Goal: Task Accomplishment & Management: Use online tool/utility

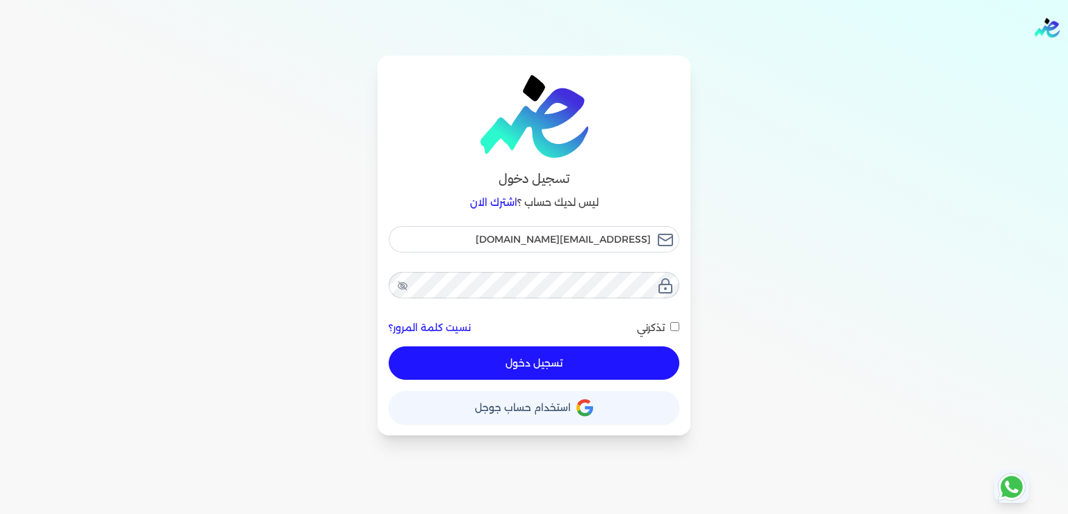
click at [537, 367] on button "تسجيل دخول" at bounding box center [534, 362] width 291 height 33
click at [0, 0] on div at bounding box center [0, 0] width 0 height 0
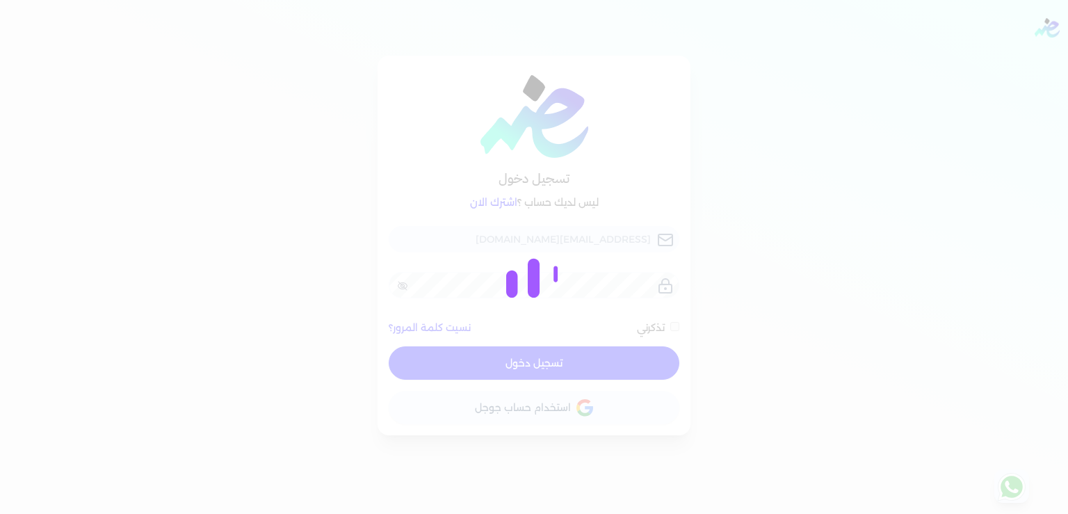
checkbox input "false"
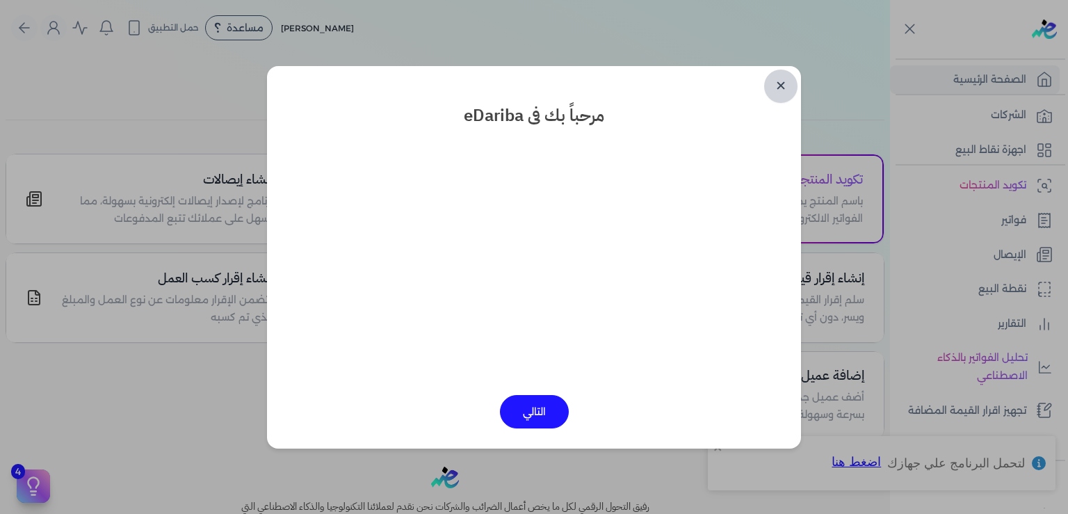
click at [788, 79] on link "✕" at bounding box center [780, 86] width 33 height 33
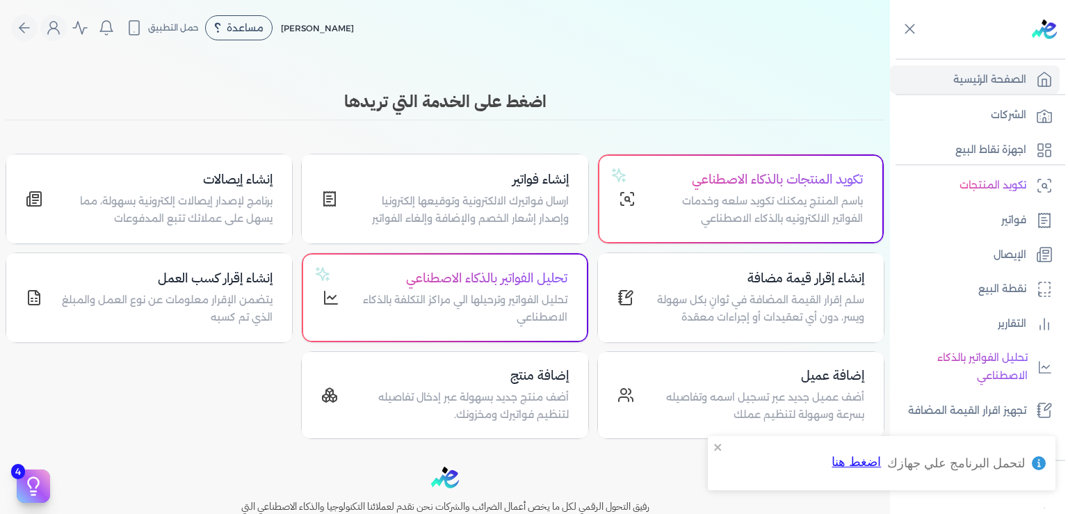
click at [788, 79] on body "برجاء مراجعة صحة رقم التسجيل الضريبي : 437386856 من هنا Dismiss ✕ ✕ استهلكت 100…" at bounding box center [534, 257] width 1068 height 514
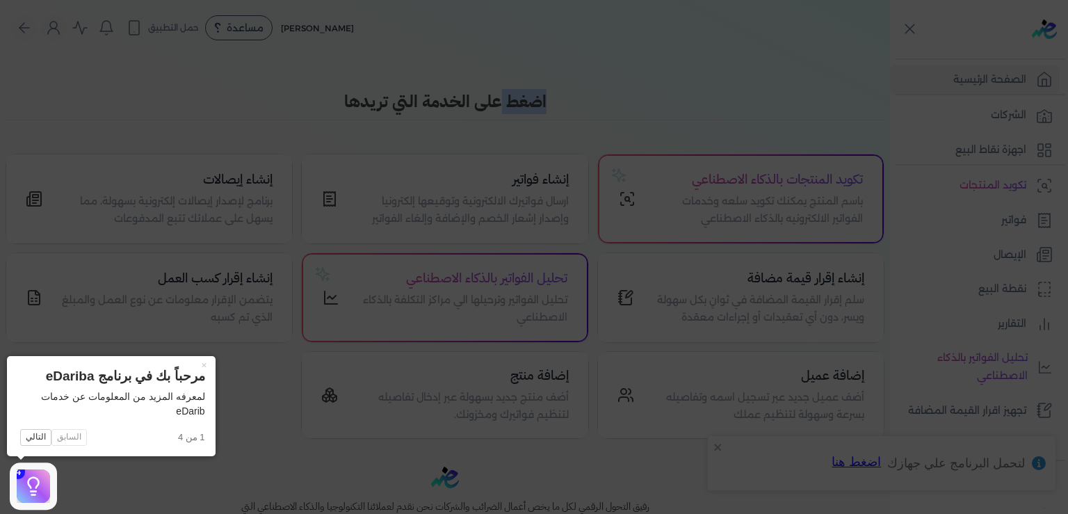
click at [324, 480] on icon at bounding box center [534, 257] width 1068 height 514
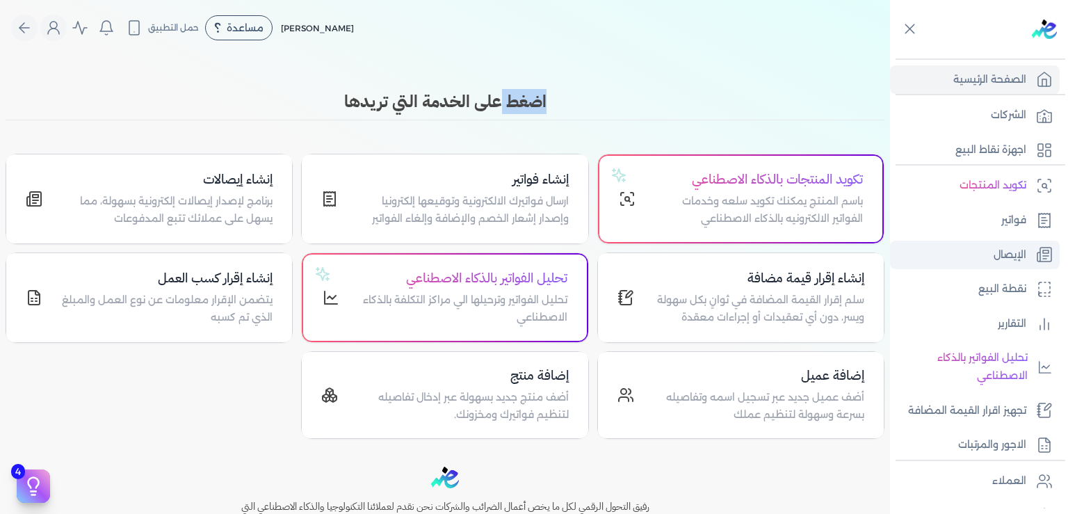
click at [1004, 249] on p "الإيصال" at bounding box center [1009, 255] width 33 height 18
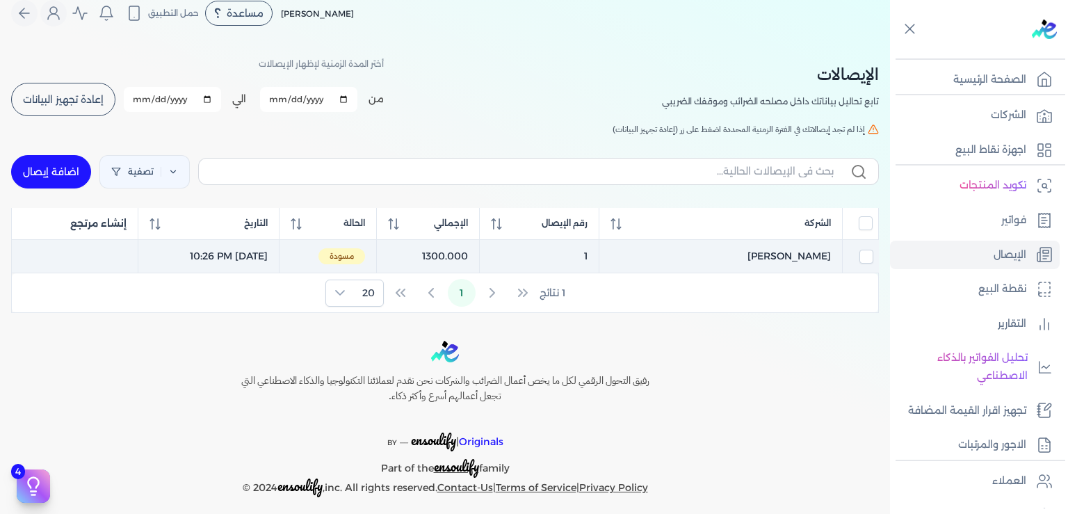
scroll to position [22, 0]
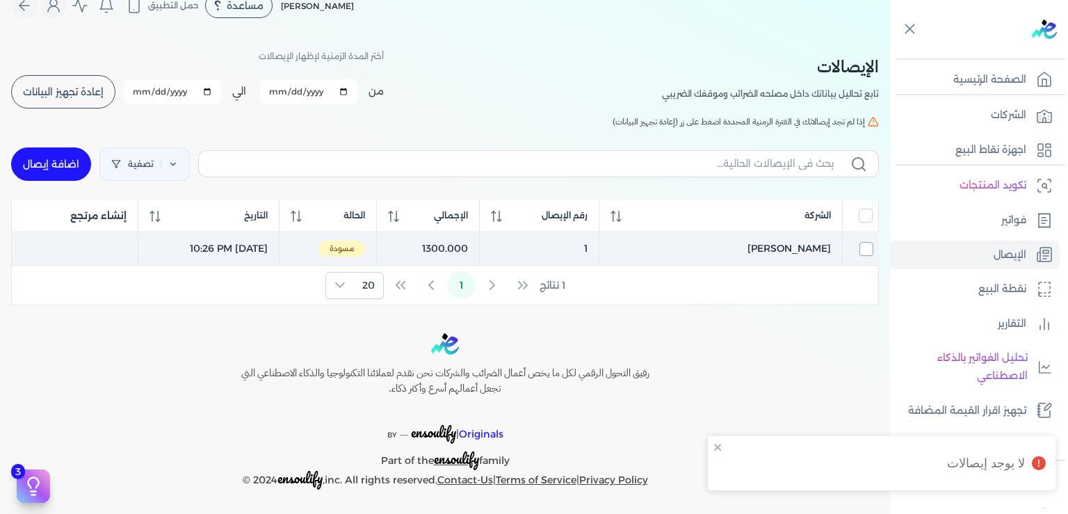
click at [867, 242] on input "checkbox" at bounding box center [866, 249] width 14 height 14
checkbox input "true"
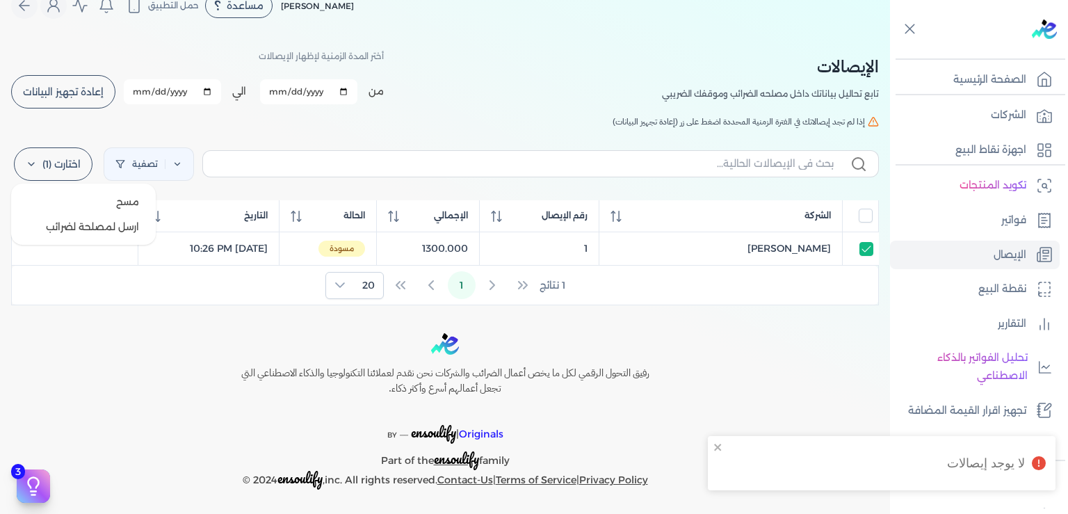
click at [38, 158] on label "اختارت (1)" at bounding box center [53, 163] width 79 height 33
click at [114, 224] on button "ارسل لمصلحة لضرائب" at bounding box center [83, 226] width 133 height 25
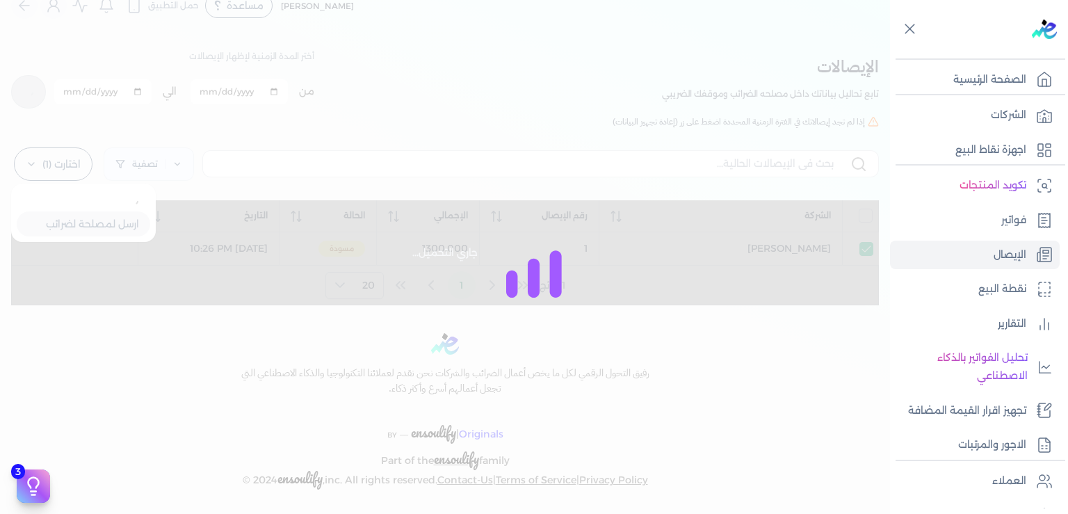
checkbox input "false"
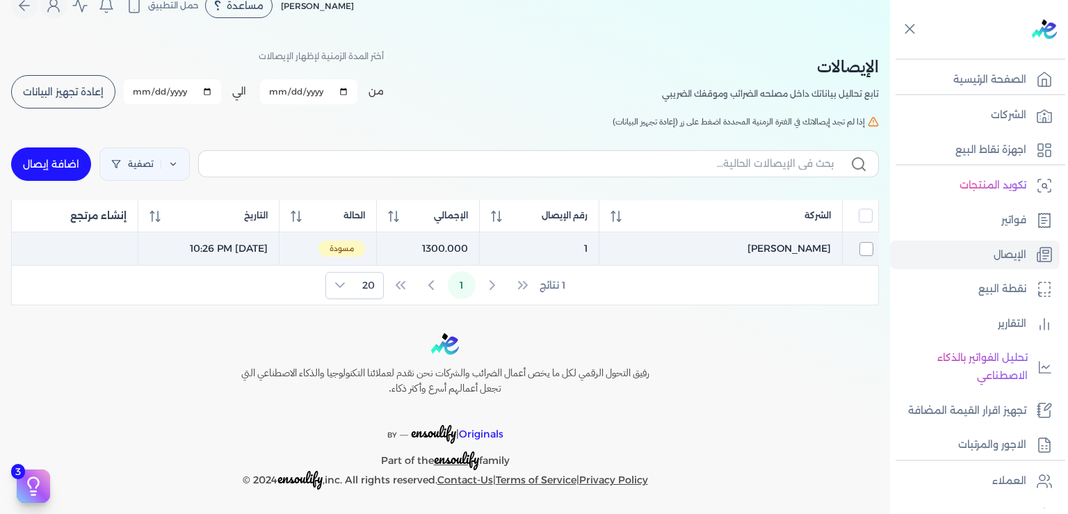
click at [867, 246] on input "checkbox" at bounding box center [866, 249] width 14 height 14
checkbox input "true"
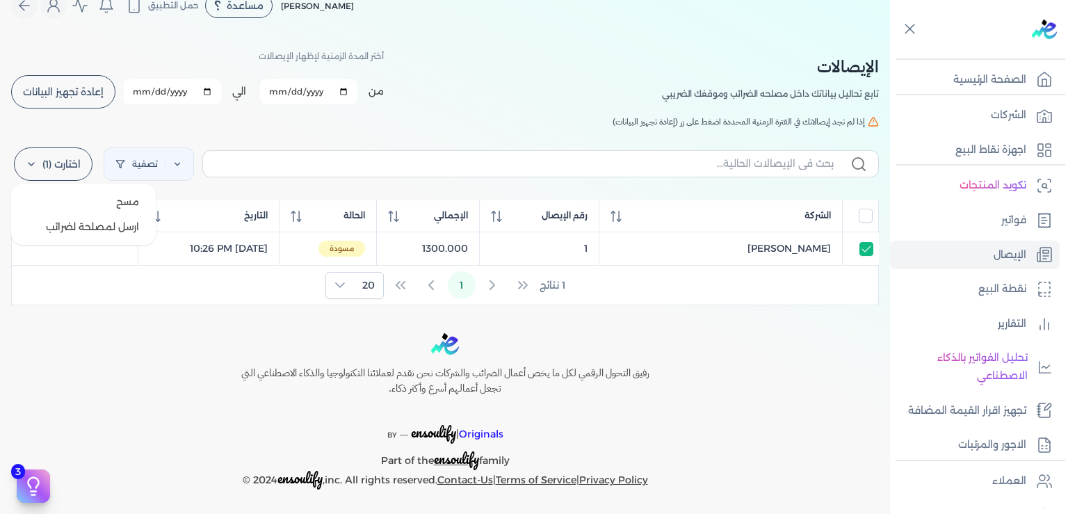
click at [66, 161] on label "اختارت (1)" at bounding box center [53, 163] width 79 height 33
click at [132, 229] on button "ارسل لمصلحة لضرائب" at bounding box center [83, 226] width 133 height 25
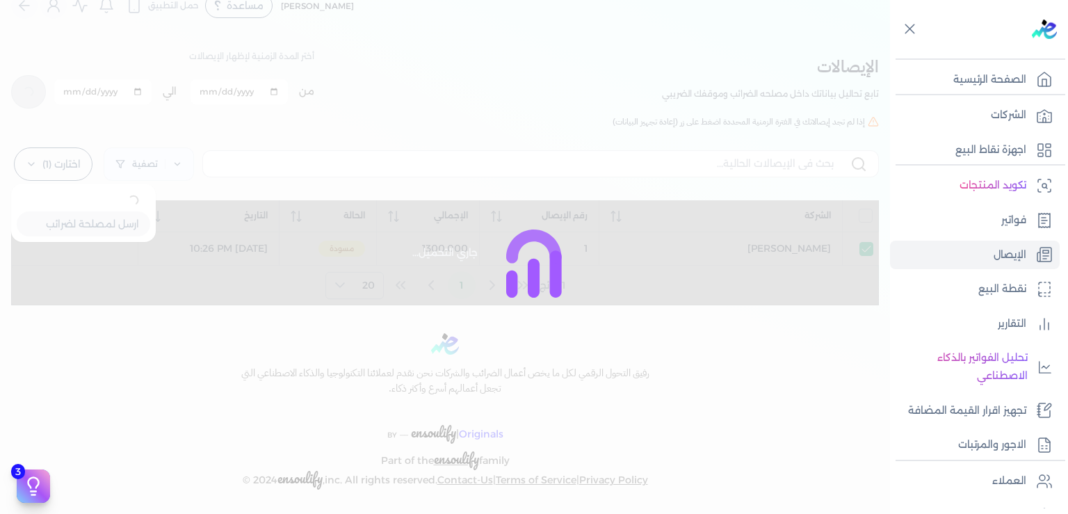
checkbox input "false"
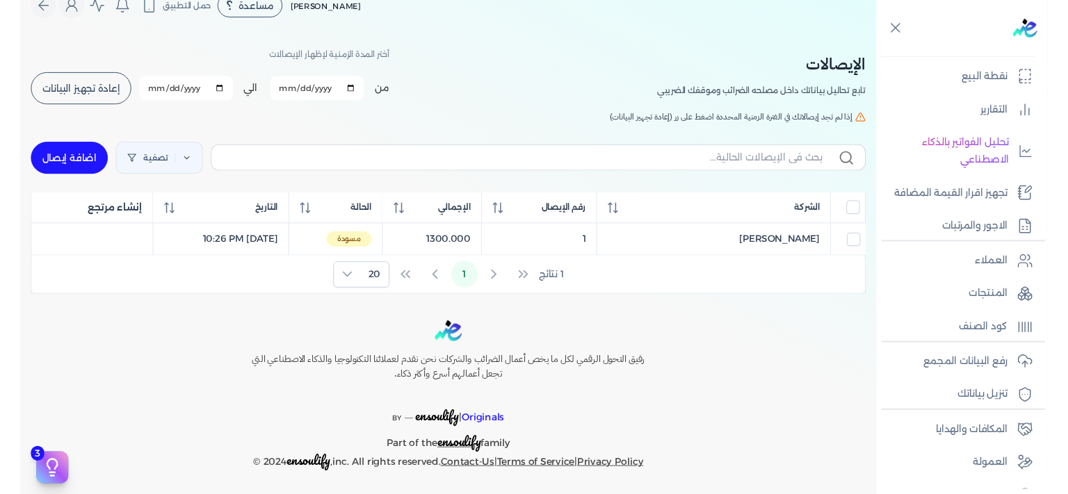
scroll to position [42, 0]
